Goal: Communication & Community: Answer question/provide support

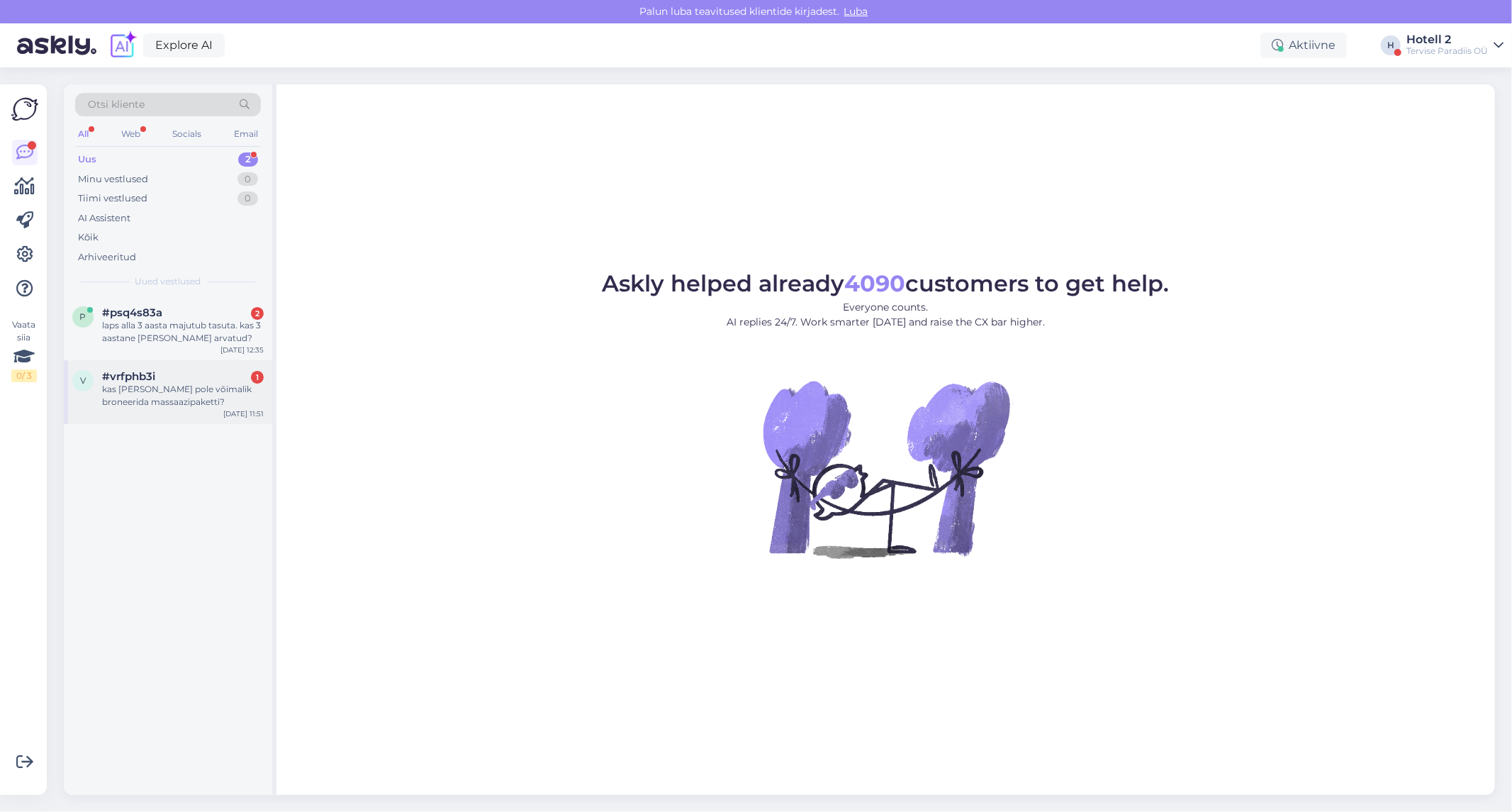
click at [160, 386] on div "kas [PERSON_NAME] pole võimalik broneerida massaazipaketti?" at bounding box center [182, 396] width 162 height 26
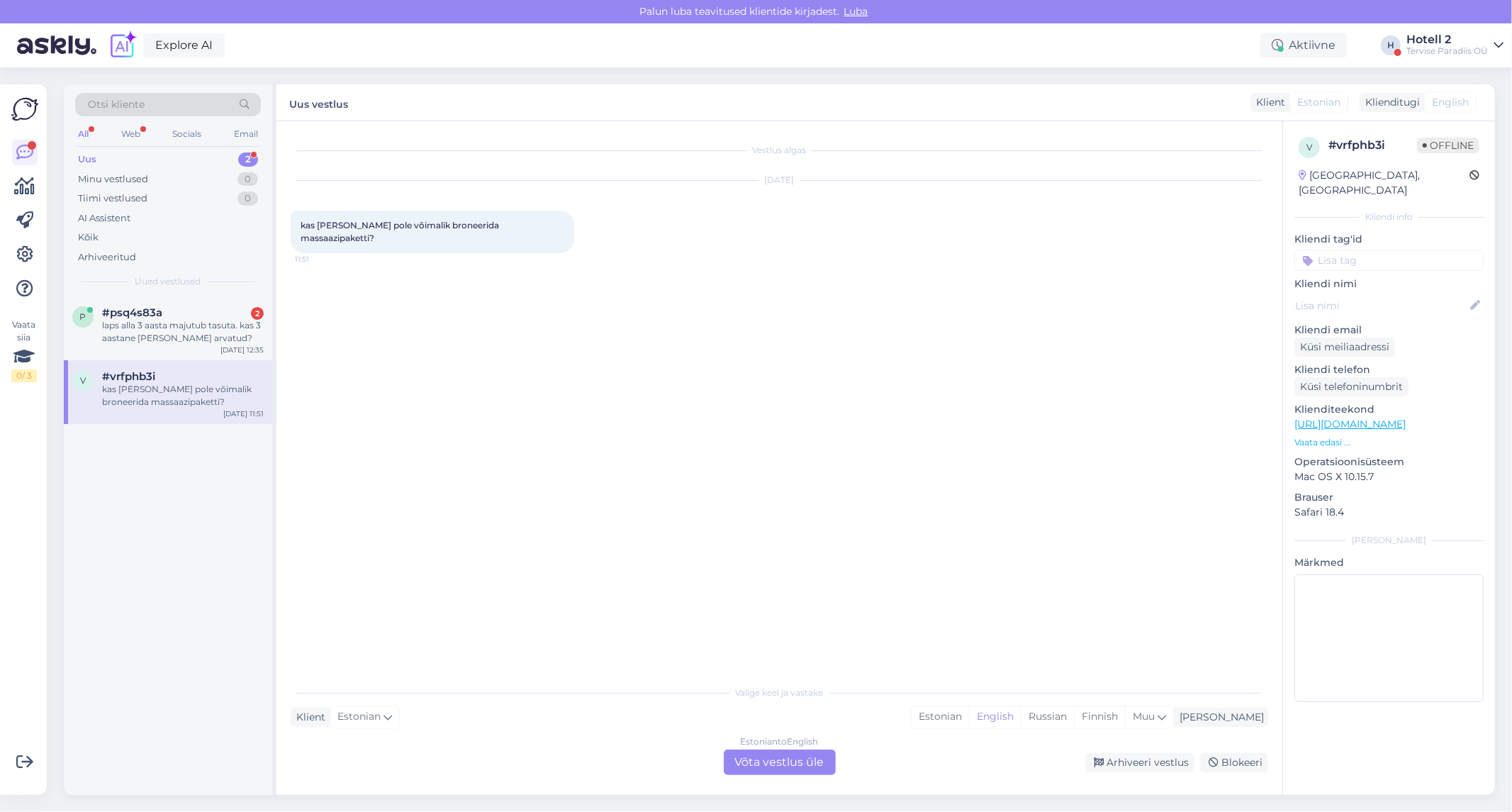
click at [756, 761] on div "Estonian to English Võta vestlus üle" at bounding box center [780, 762] width 112 height 26
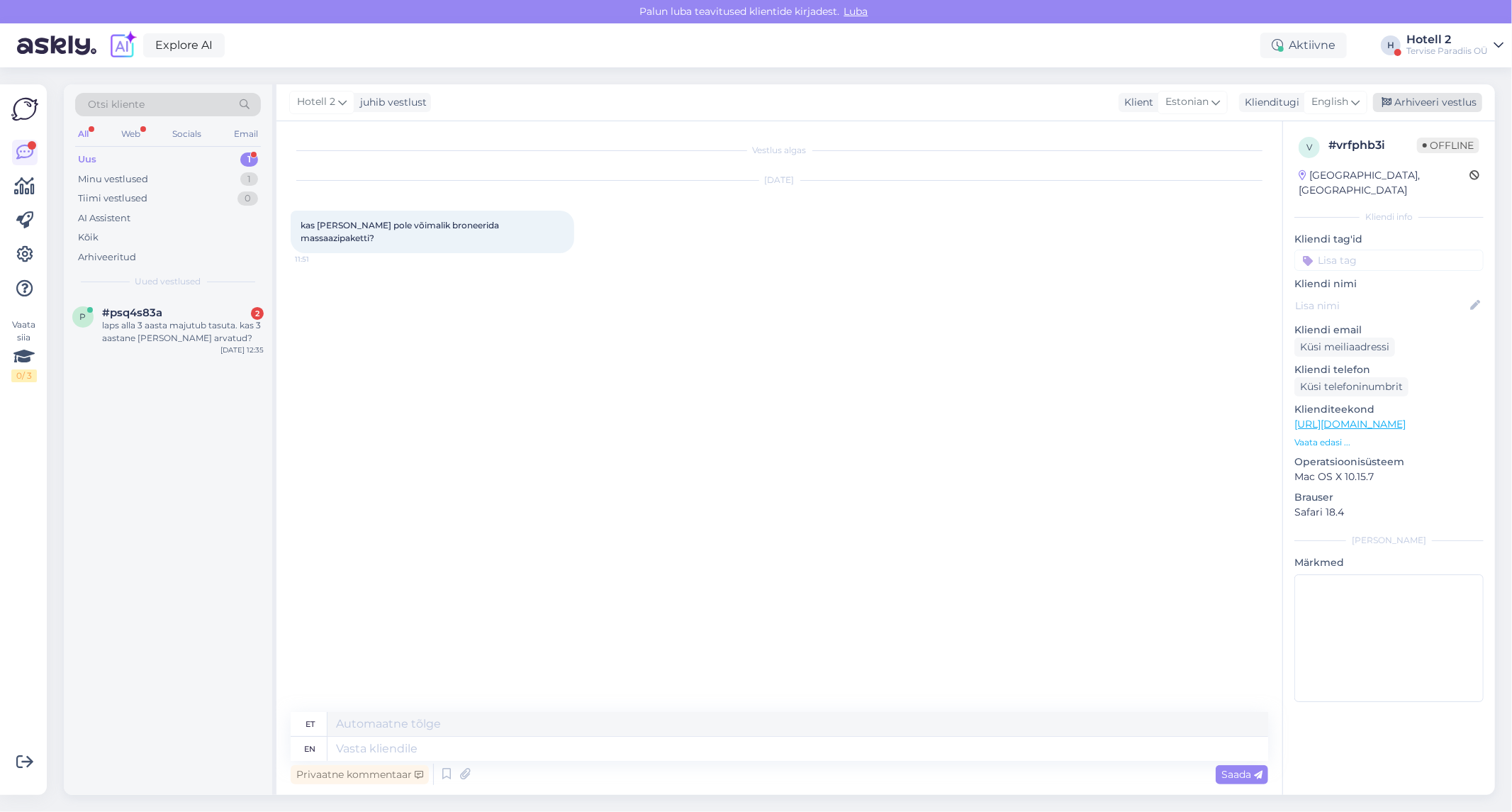
click at [1444, 97] on div "Arhiveeri vestlus" at bounding box center [1428, 103] width 109 height 19
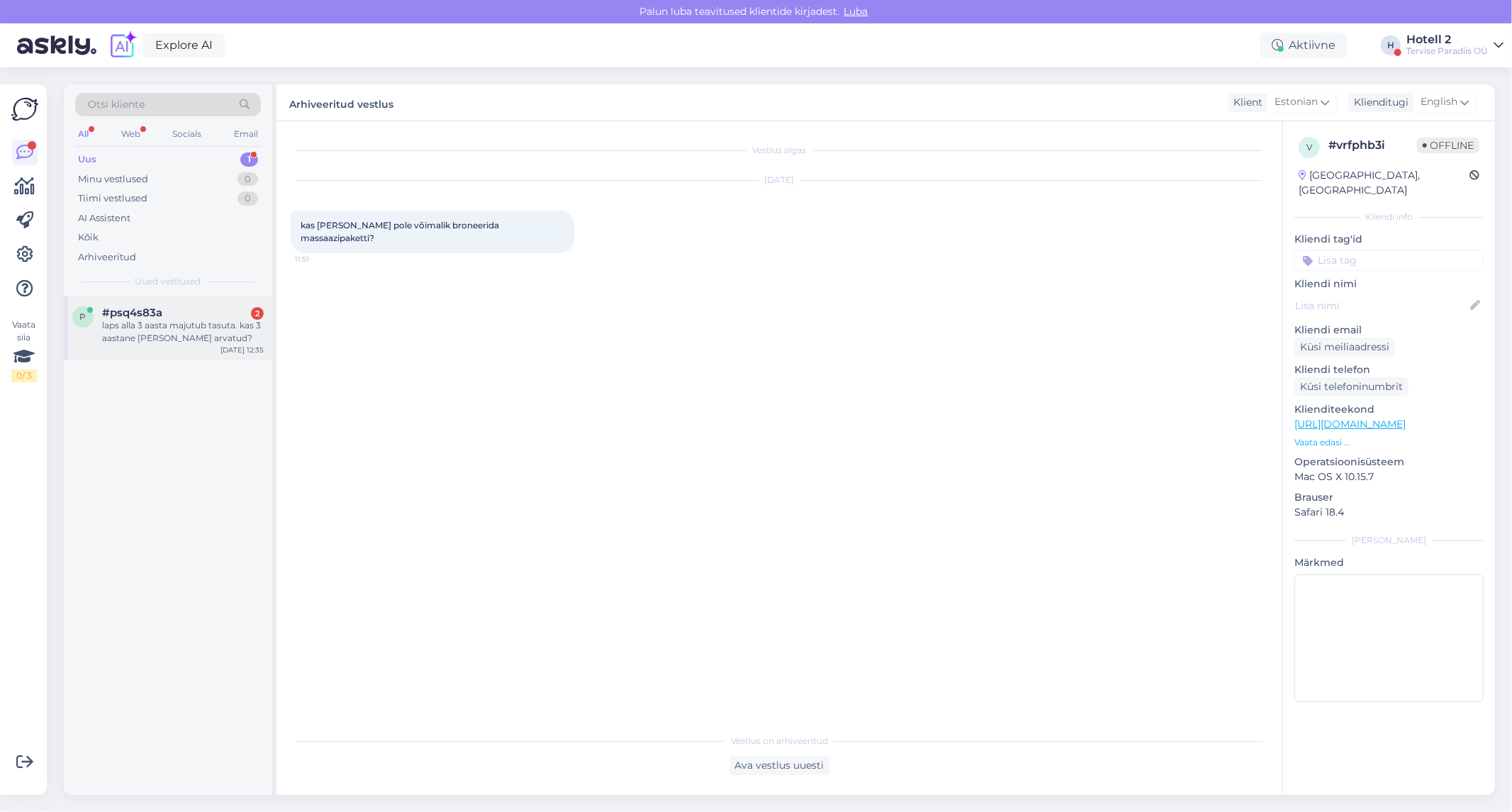
click at [139, 323] on div "laps alla 3 aasta majutub tasuta. kas 3 aastane [PERSON_NAME] arvatud?" at bounding box center [182, 332] width 162 height 26
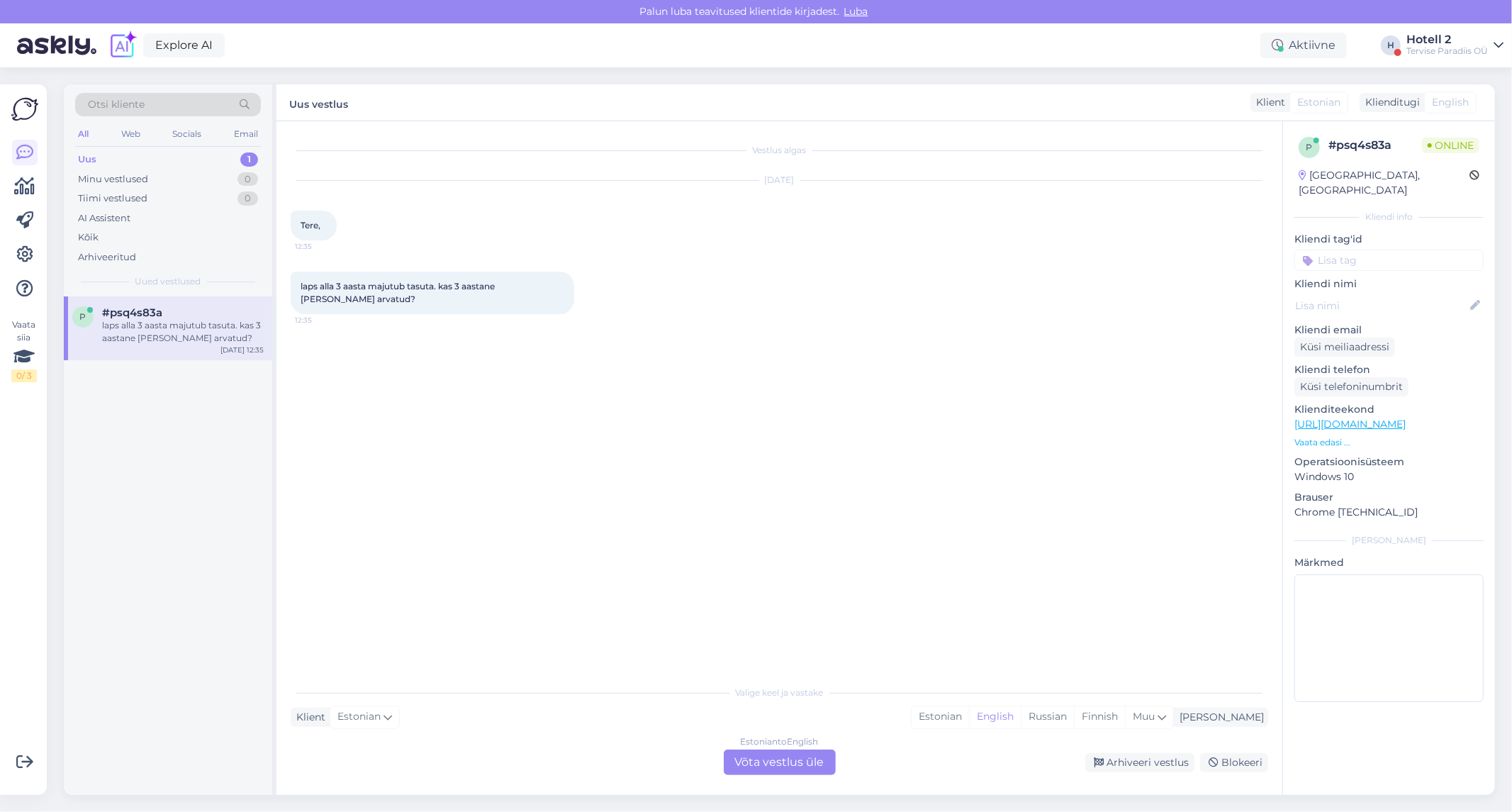
click at [797, 756] on div "Estonian to English Võta vestlus üle" at bounding box center [780, 762] width 112 height 26
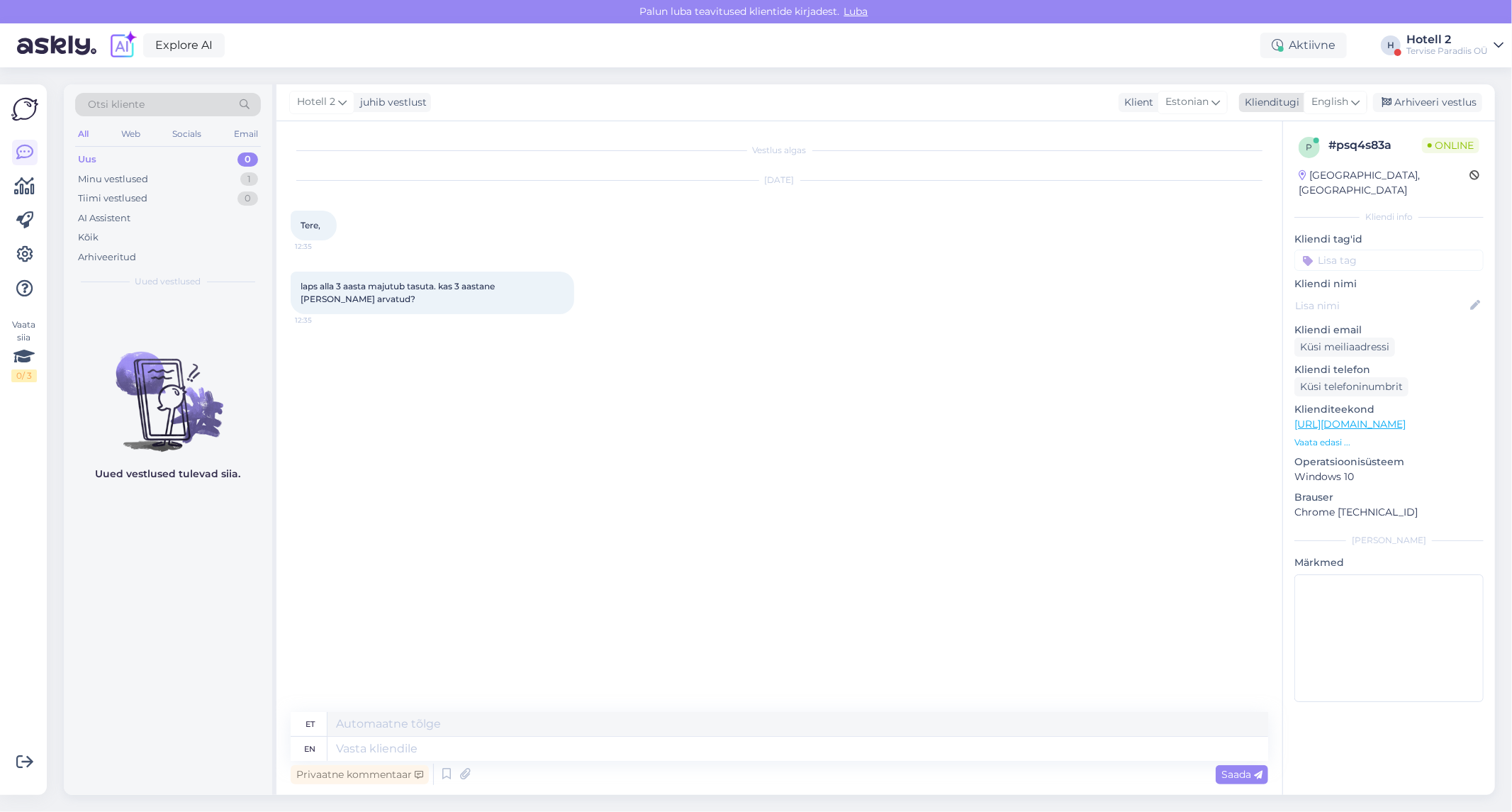
click at [1333, 99] on span "English" at bounding box center [1329, 102] width 37 height 15
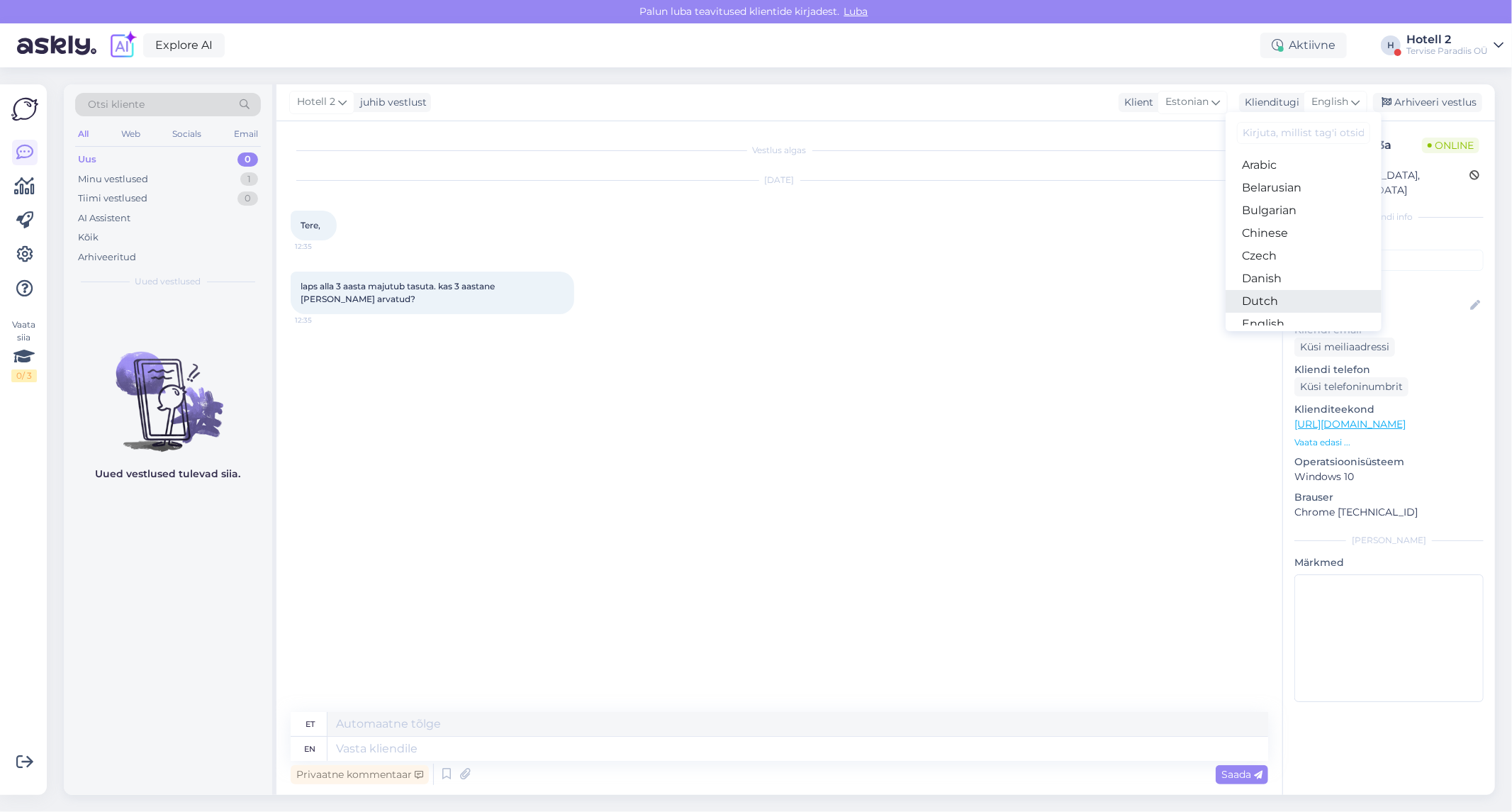
scroll to position [79, 0]
click at [1297, 265] on link "Estonian" at bounding box center [1303, 268] width 156 height 23
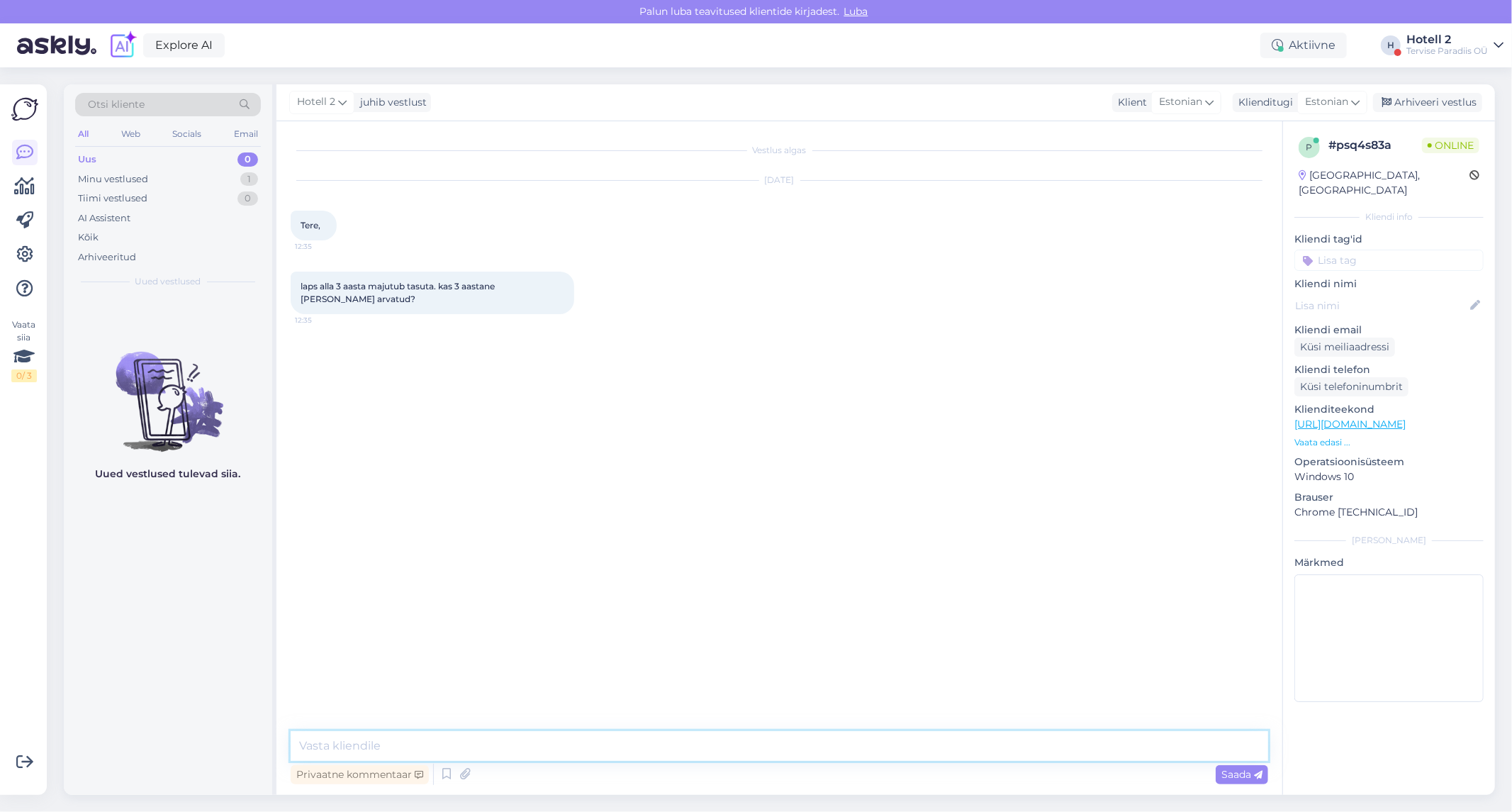
click at [568, 742] on textarea at bounding box center [780, 745] width 978 height 30
click at [510, 743] on textarea "Tere, 0-2 a laps majutub tasuta. Al 3 a eest tuleb juba tasuda." at bounding box center [780, 745] width 978 height 30
type textarea "Tere, 0-2 a laps majutub tasuta. Al 3 a lapse eest tuleb juba tasuda."
click at [1244, 777] on span "Saada" at bounding box center [1242, 774] width 41 height 13
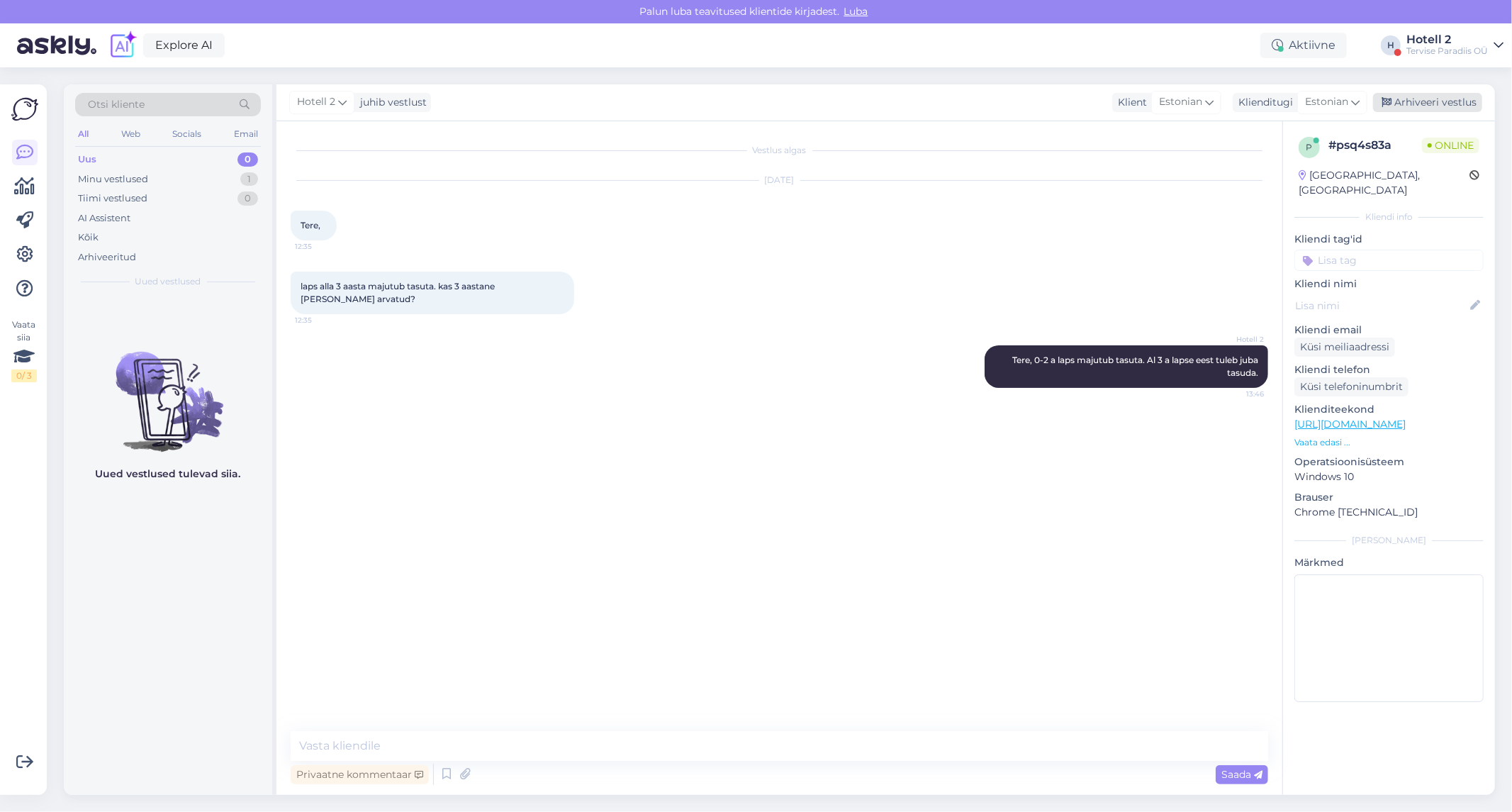
drag, startPoint x: 1415, startPoint y: 103, endPoint x: 1404, endPoint y: 104, distance: 11.0
click at [1415, 103] on div "Arhiveeri vestlus" at bounding box center [1428, 103] width 109 height 19
